Goal: Task Accomplishment & Management: Manage account settings

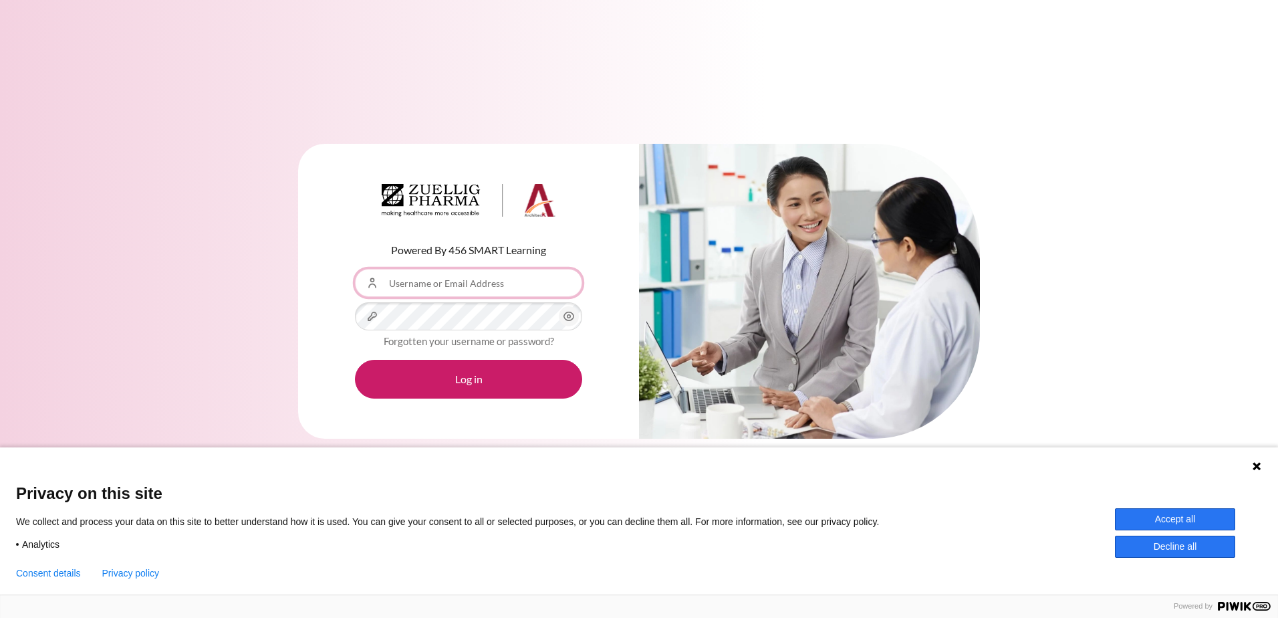
click at [450, 286] on input "Username or Email Address" at bounding box center [468, 283] width 227 height 28
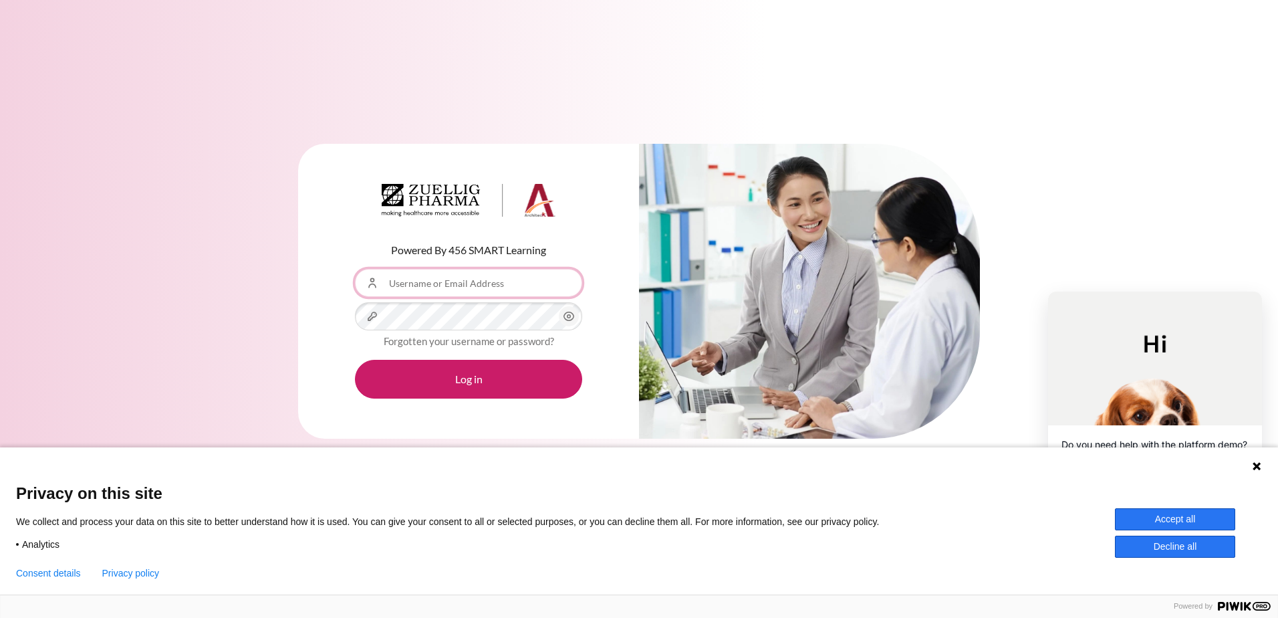
type input "[EMAIL_ADDRESS][DOMAIN_NAME]"
click at [355, 360] on button "Log in" at bounding box center [468, 379] width 227 height 39
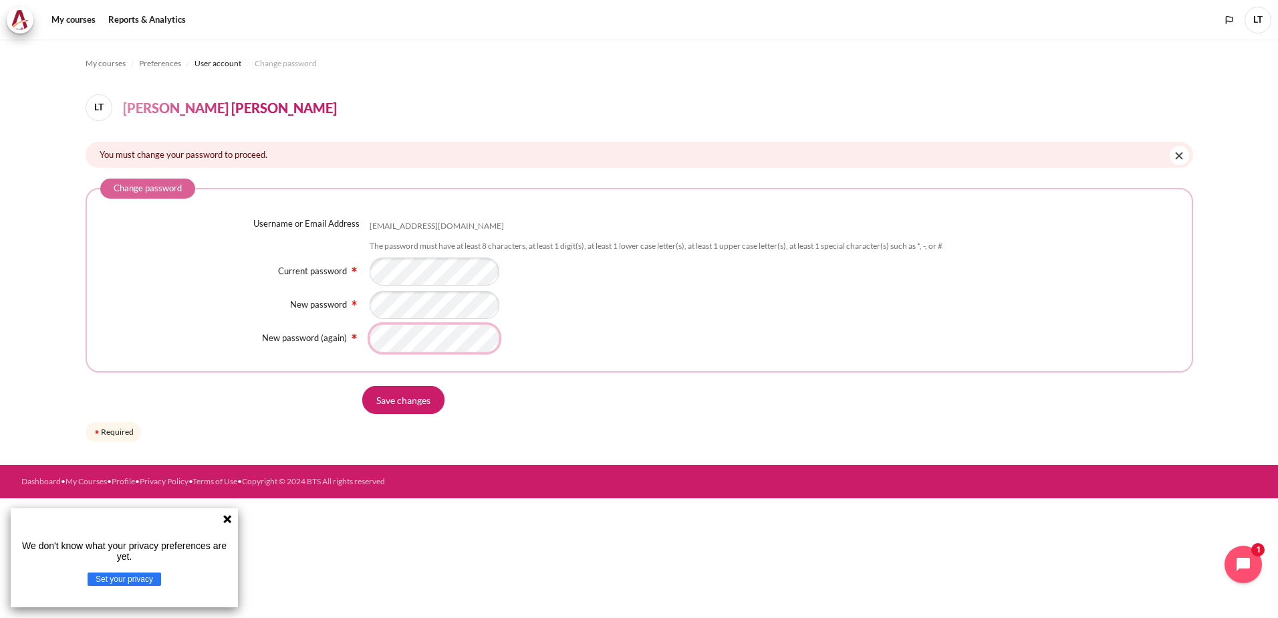
click at [362, 386] on input "Save changes" at bounding box center [403, 400] width 82 height 28
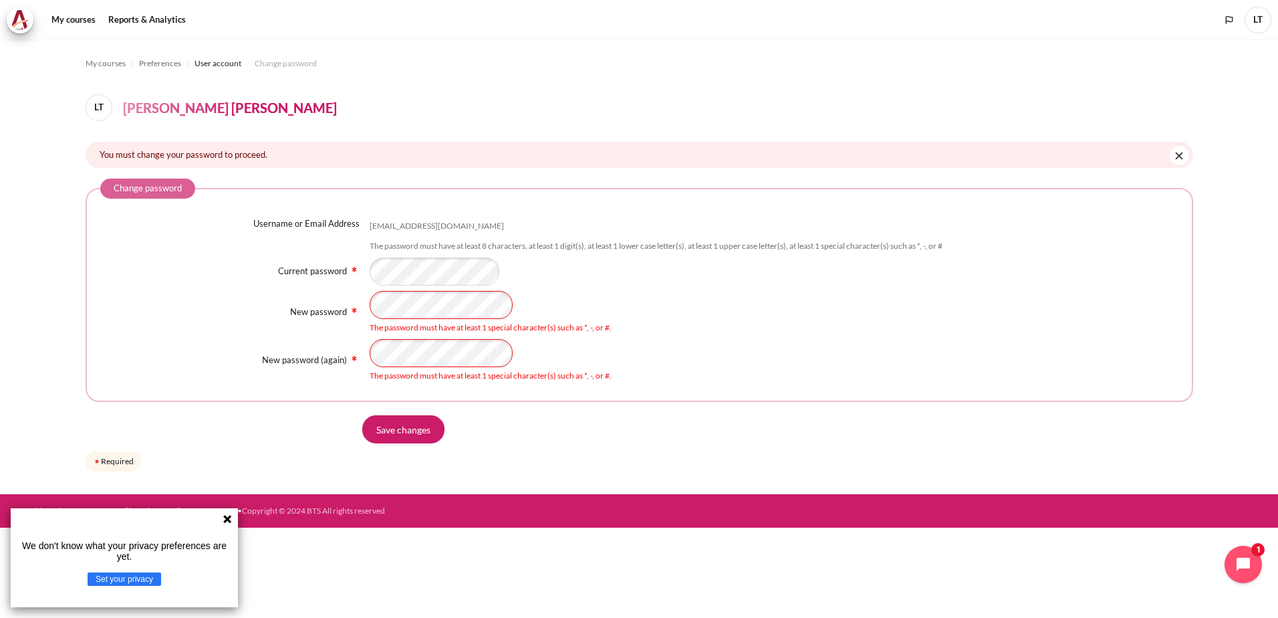
click at [110, 291] on div "New password The password must have at least 1 special character(s) such as *, …" at bounding box center [639, 312] width 1078 height 43
click at [396, 421] on input "Save changes" at bounding box center [403, 429] width 82 height 28
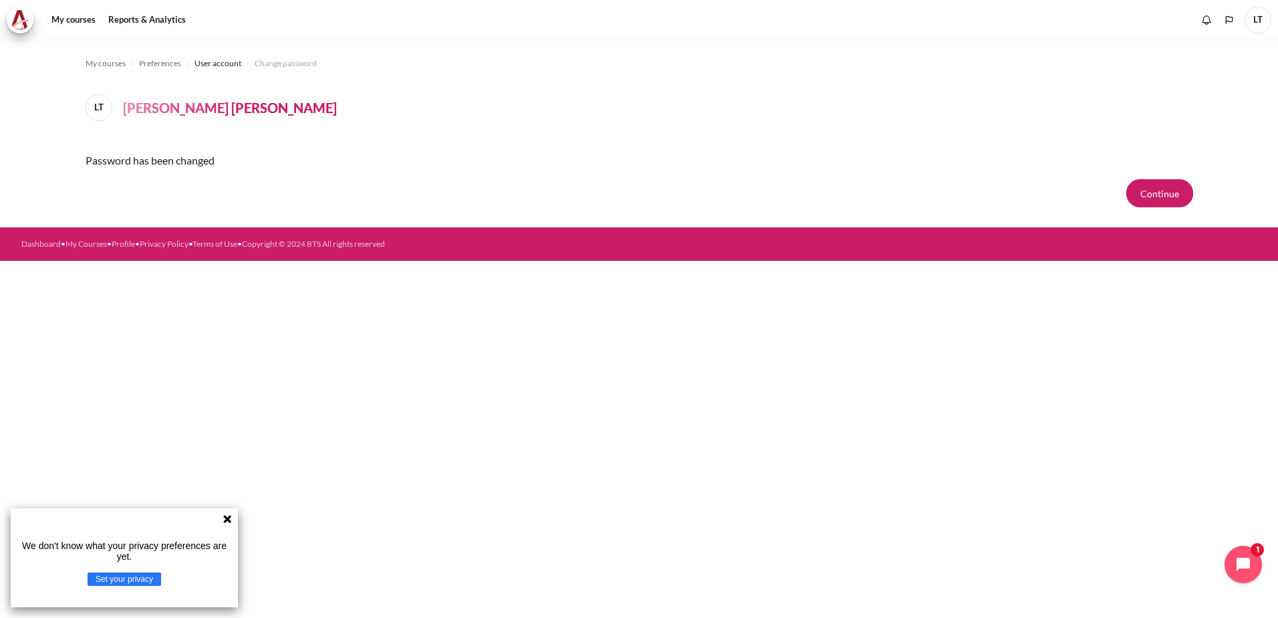
click at [229, 522] on icon at bounding box center [227, 518] width 11 height 11
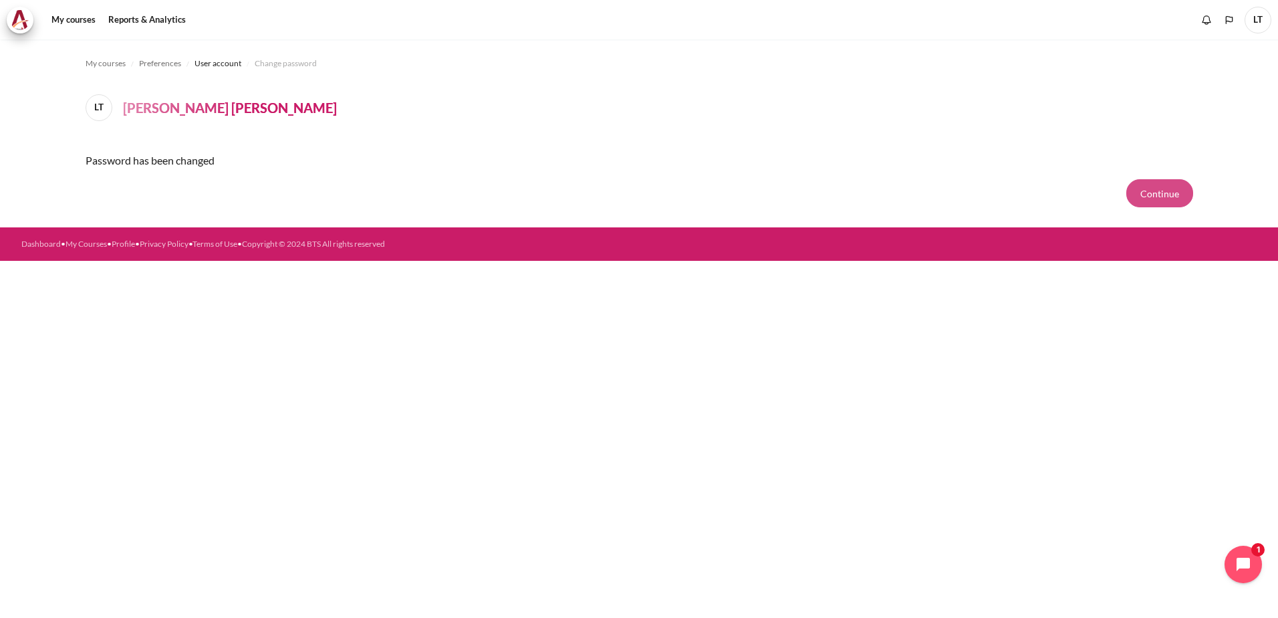
click at [1161, 199] on button "Continue" at bounding box center [1159, 193] width 67 height 28
